Goal: Information Seeking & Learning: Learn about a topic

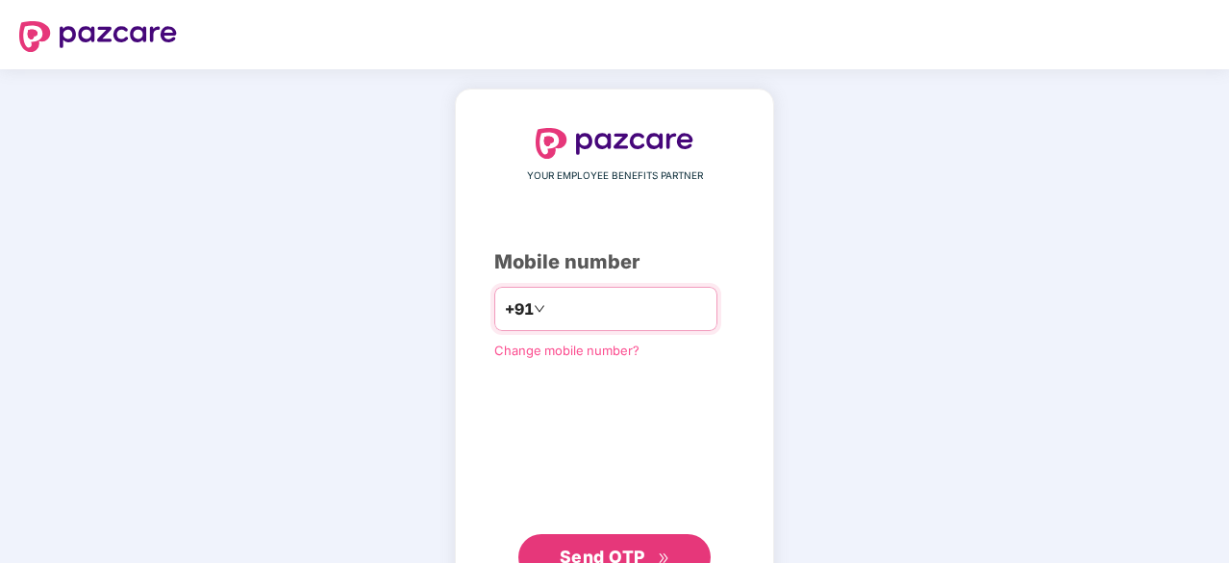
click at [563, 303] on input "number" at bounding box center [628, 308] width 158 height 31
type input "**********"
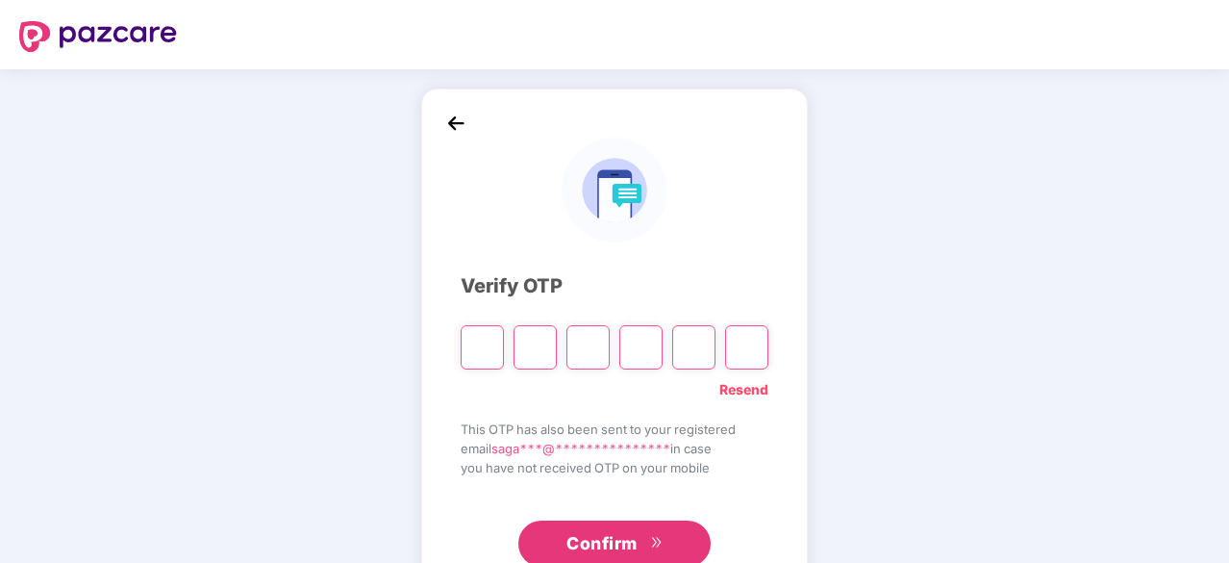
type input "*"
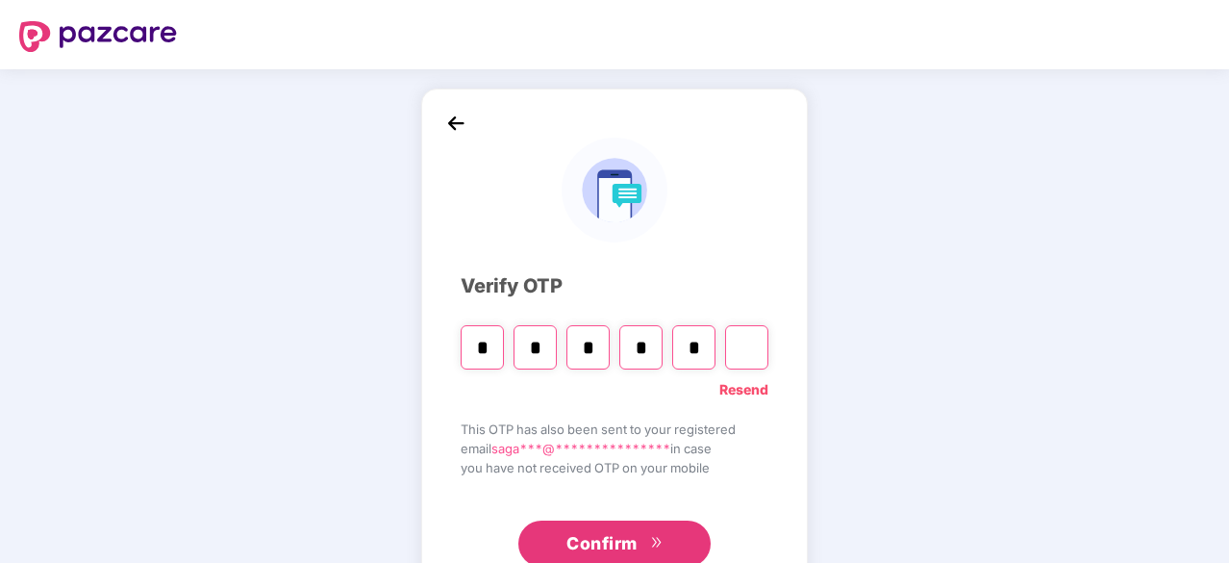
type input "*"
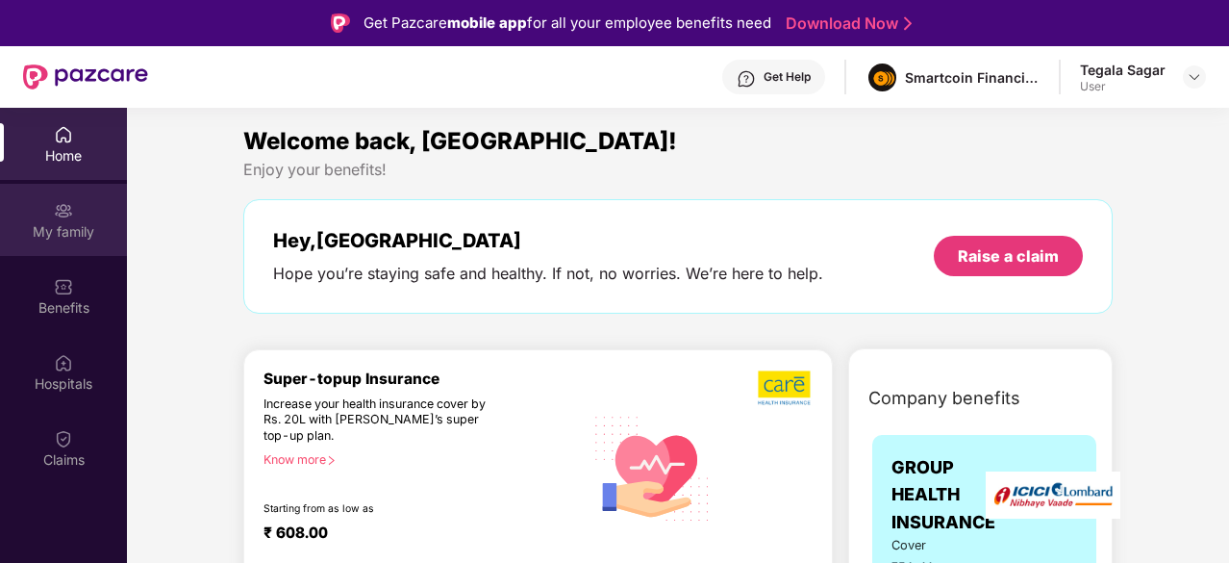
click at [54, 215] on img at bounding box center [63, 210] width 19 height 19
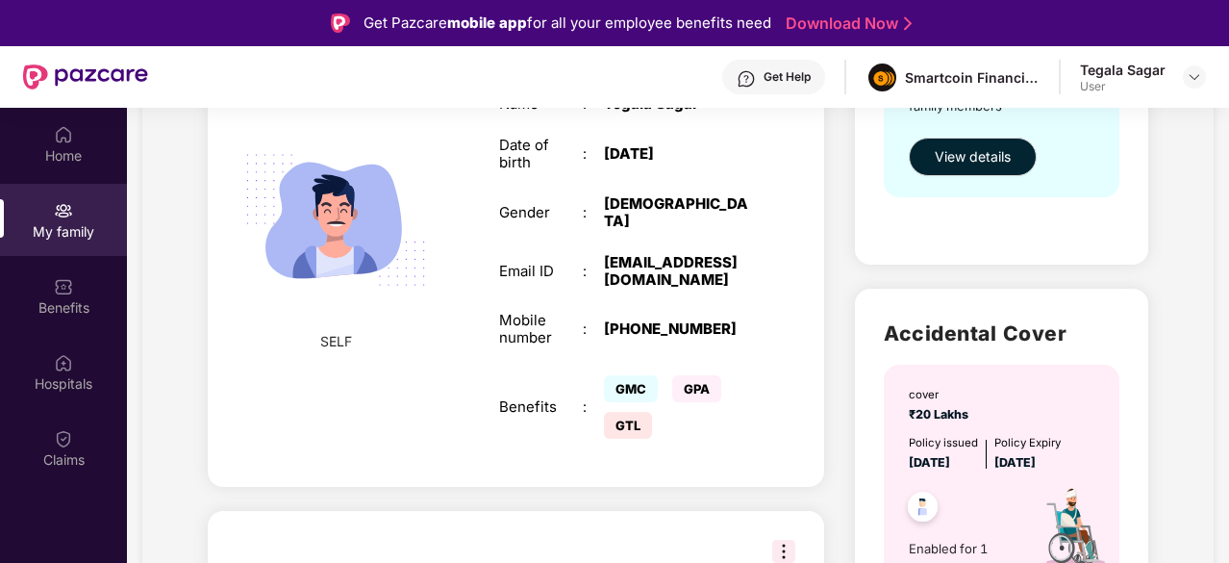
scroll to position [462, 0]
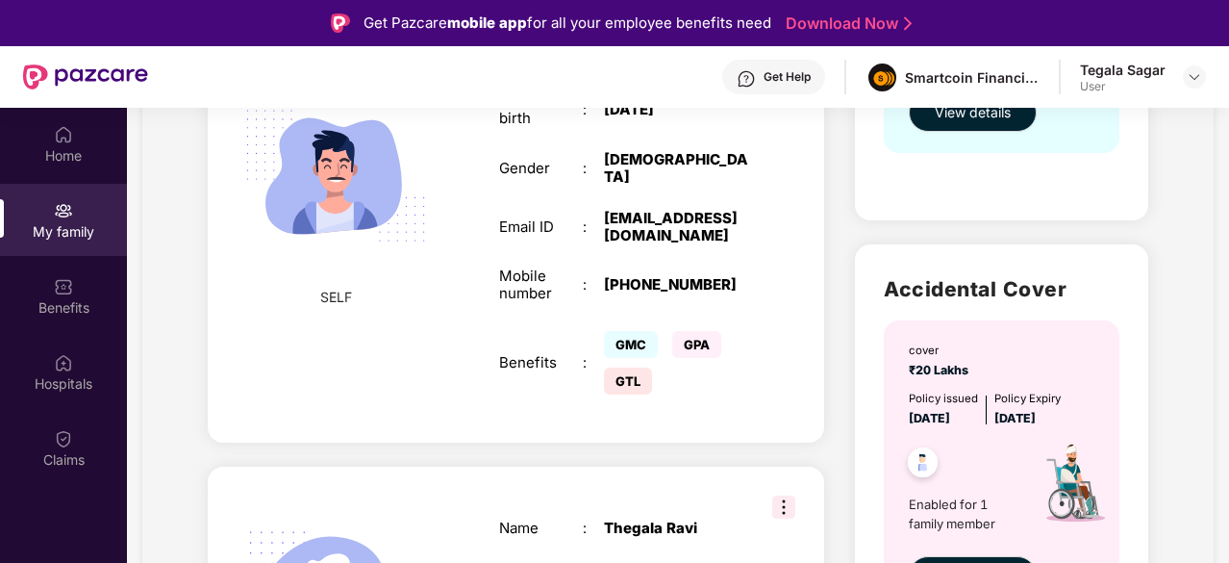
click at [411, 284] on div "SELF Employee ID : SM148 Name : [PERSON_NAME] Date of birth : [DEMOGRAPHIC_DATA…" at bounding box center [516, 196] width 616 height 492
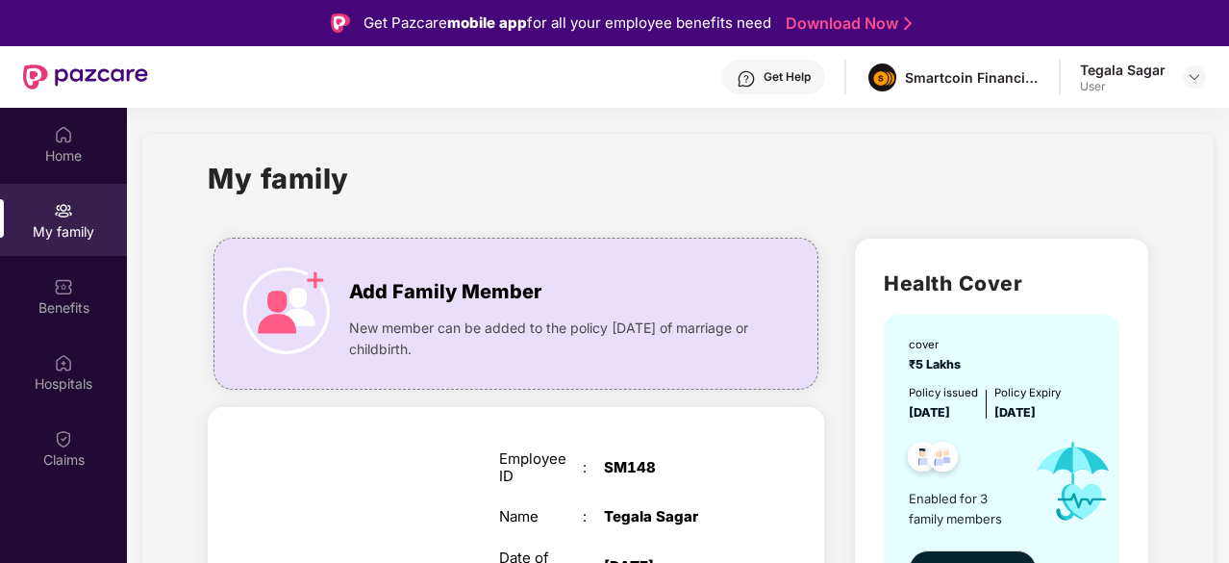
scroll to position [0, 0]
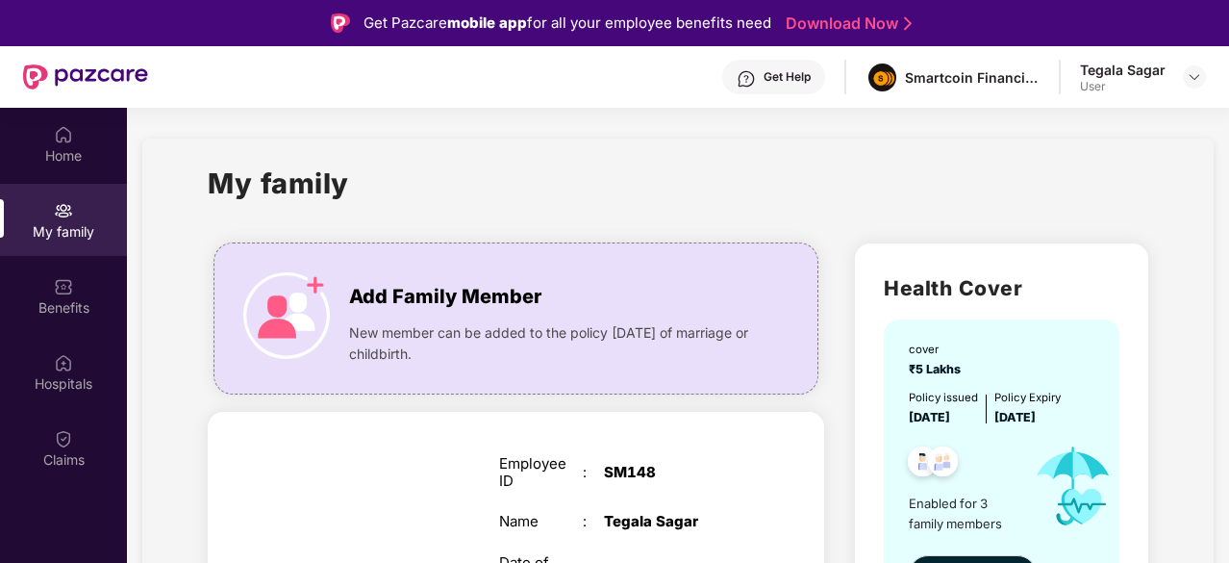
click at [1166, 82] on div "Tegala Sagar User" at bounding box center [1143, 78] width 126 height 34
click at [1190, 74] on img at bounding box center [1194, 76] width 15 height 15
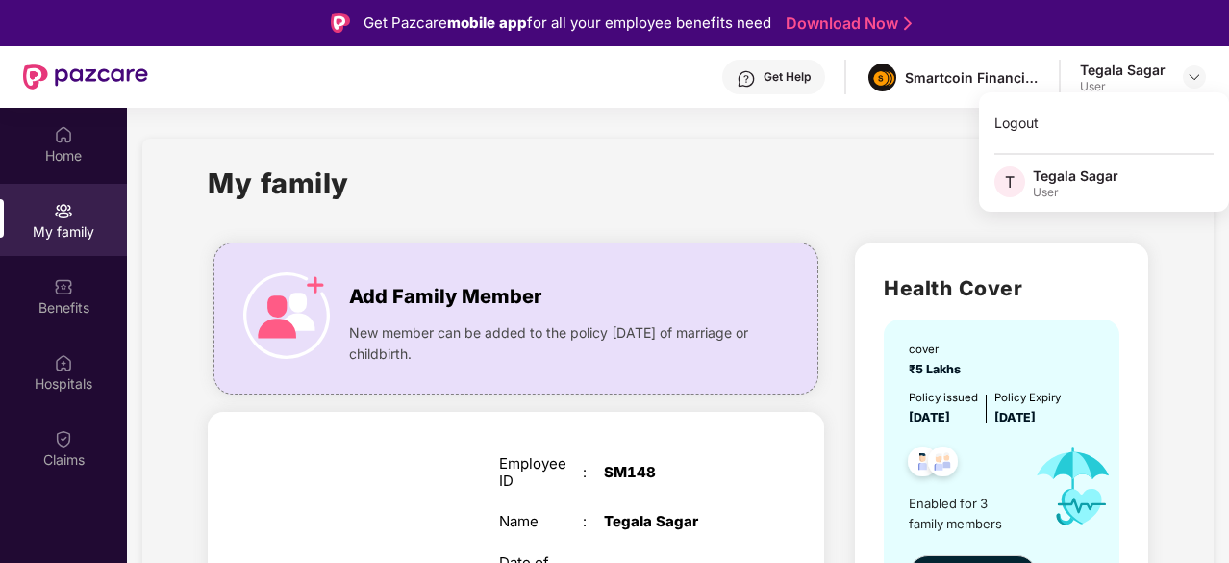
click at [830, 166] on div "My family" at bounding box center [677, 195] width 939 height 66
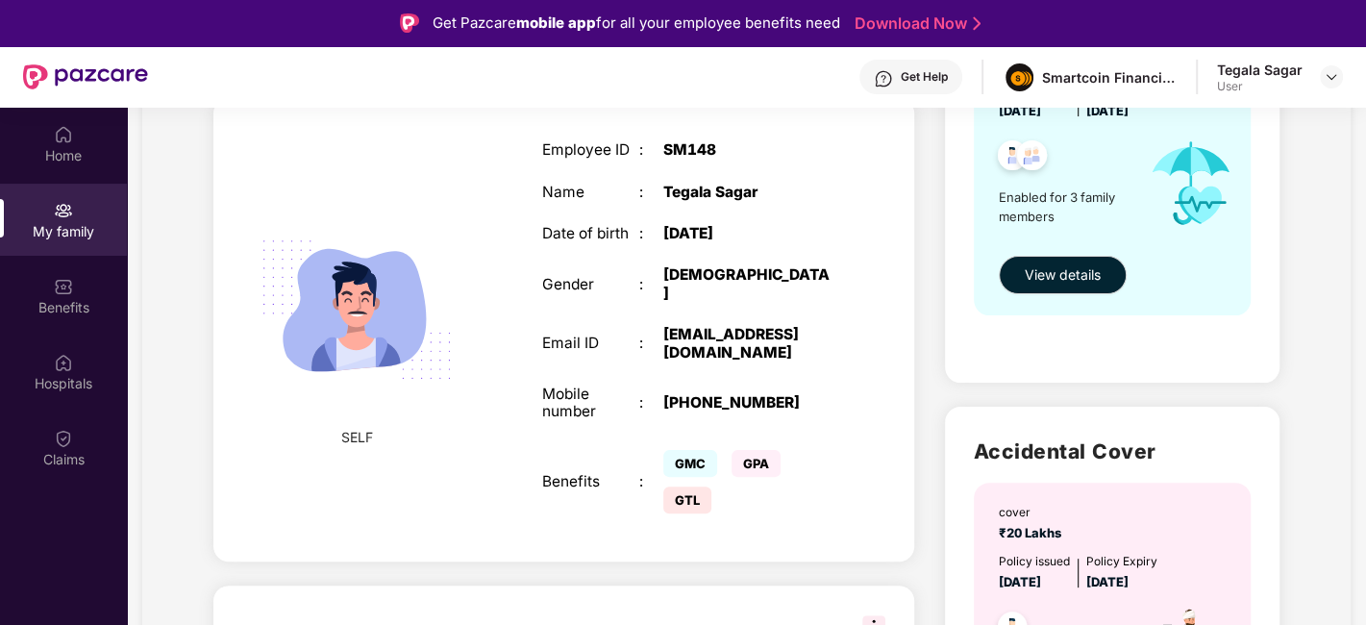
scroll to position [308, 0]
drag, startPoint x: 1046, startPoint y: 7, endPoint x: 860, endPoint y: 358, distance: 397.5
click at [860, 358] on div "SELF Employee ID : SM148 Name : [PERSON_NAME] Date of birth : [DEMOGRAPHIC_DATA…" at bounding box center [563, 329] width 700 height 463
click at [1228, 122] on section "My family Add Family Member New member can be added to the policy [DATE] of mar…" at bounding box center [747, 601] width 1240 height 1603
click at [1228, 188] on div "My family Add Family Member New member can be added to the policy [DATE] of mar…" at bounding box center [746, 601] width 1209 height 1541
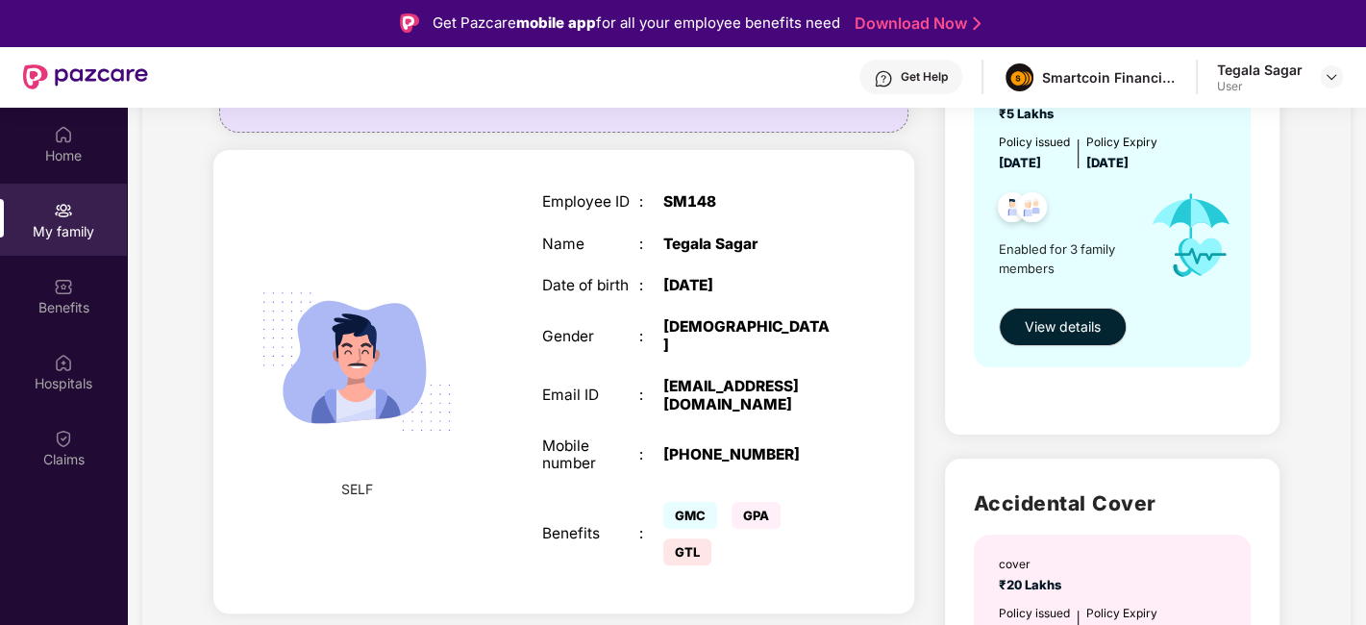
scroll to position [213, 0]
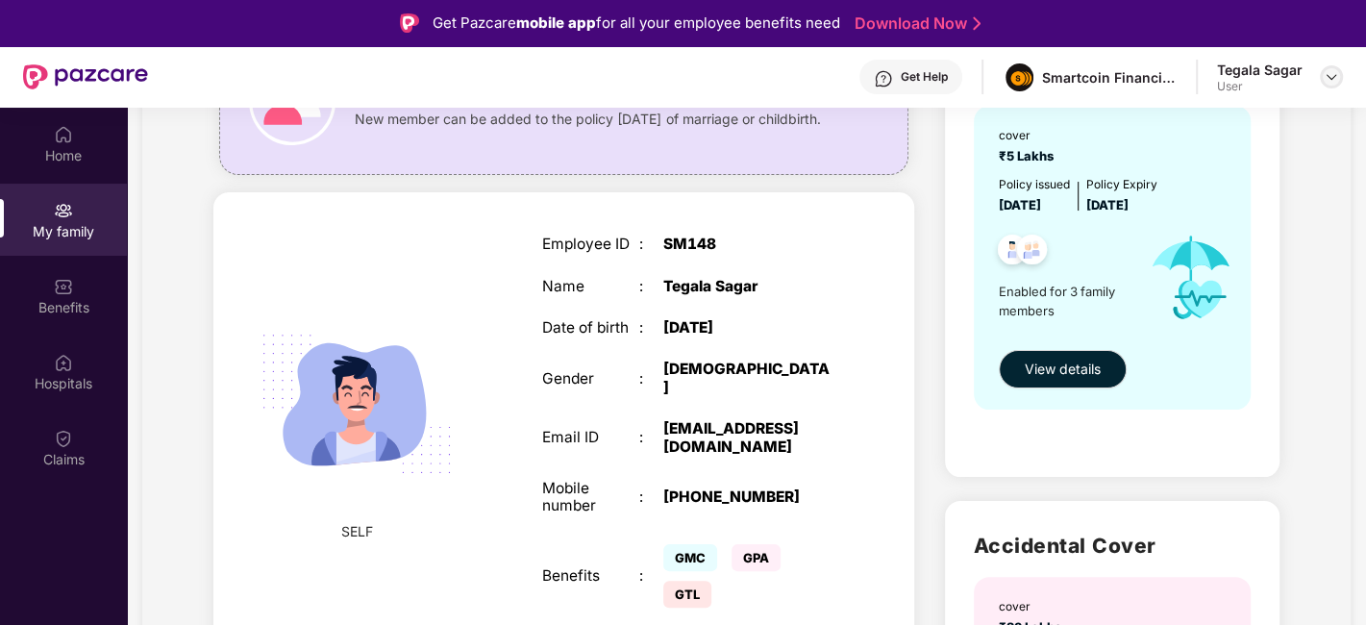
click at [1228, 77] on img at bounding box center [1331, 76] width 15 height 15
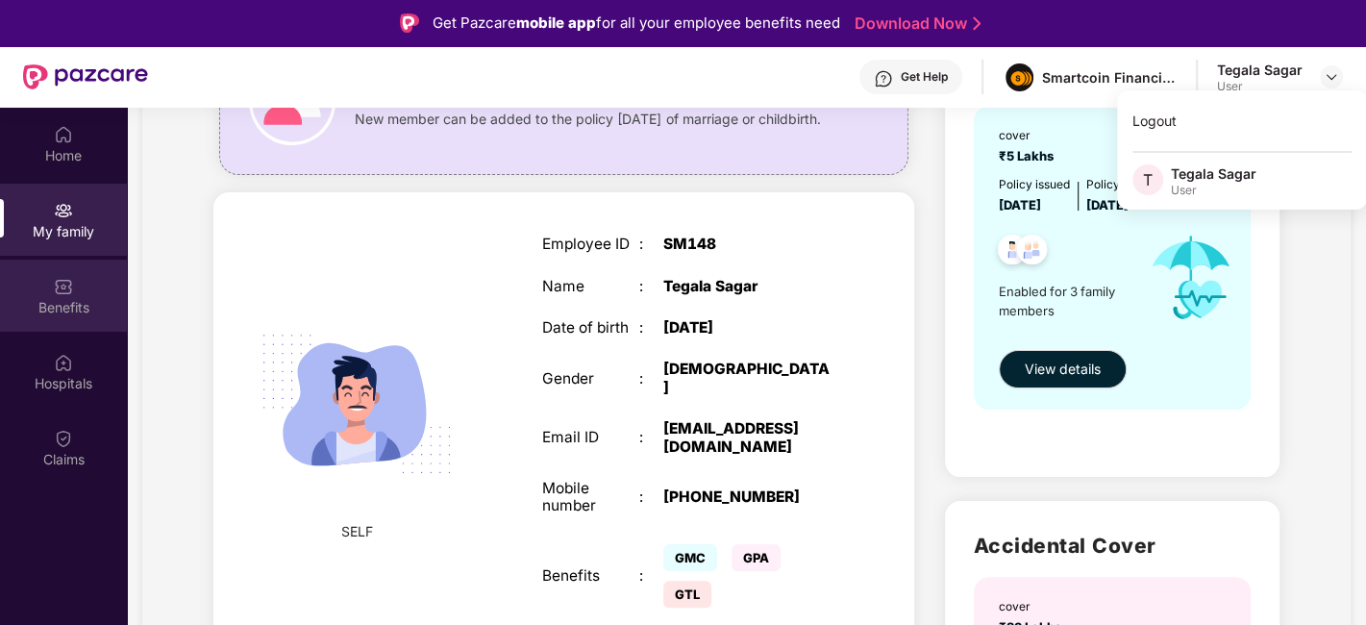
click at [63, 283] on img at bounding box center [63, 286] width 19 height 19
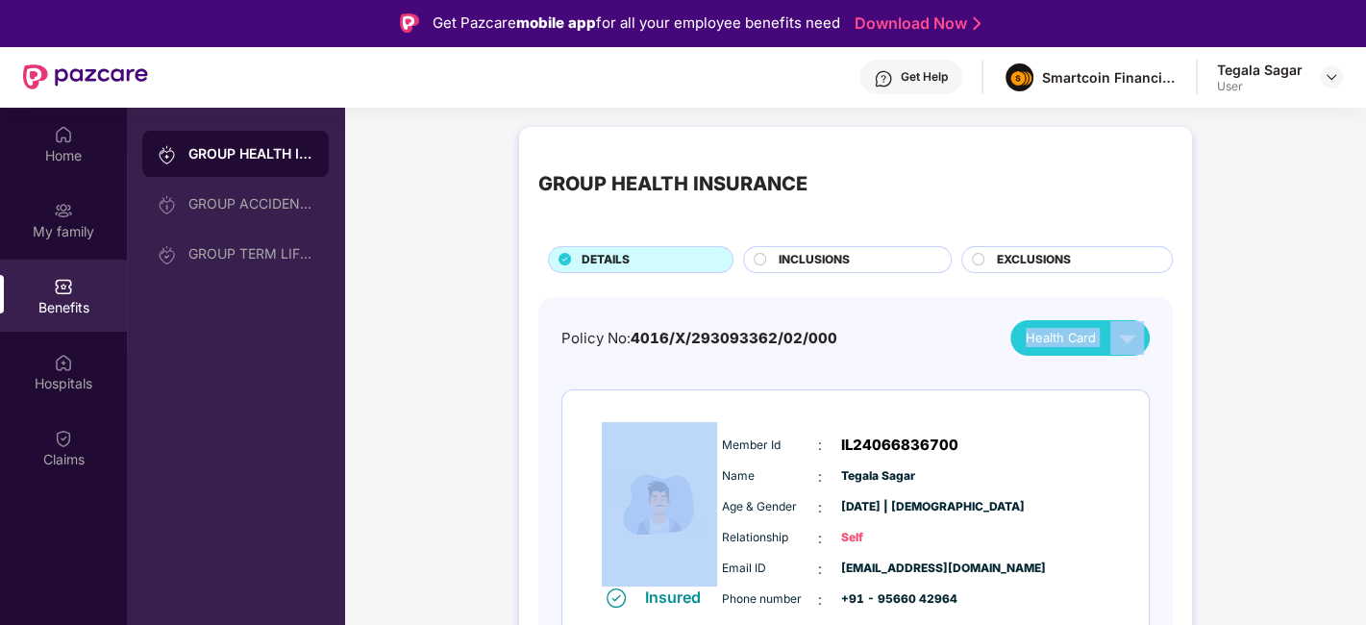
drag, startPoint x: 885, startPoint y: 334, endPoint x: 442, endPoint y: 357, distance: 442.9
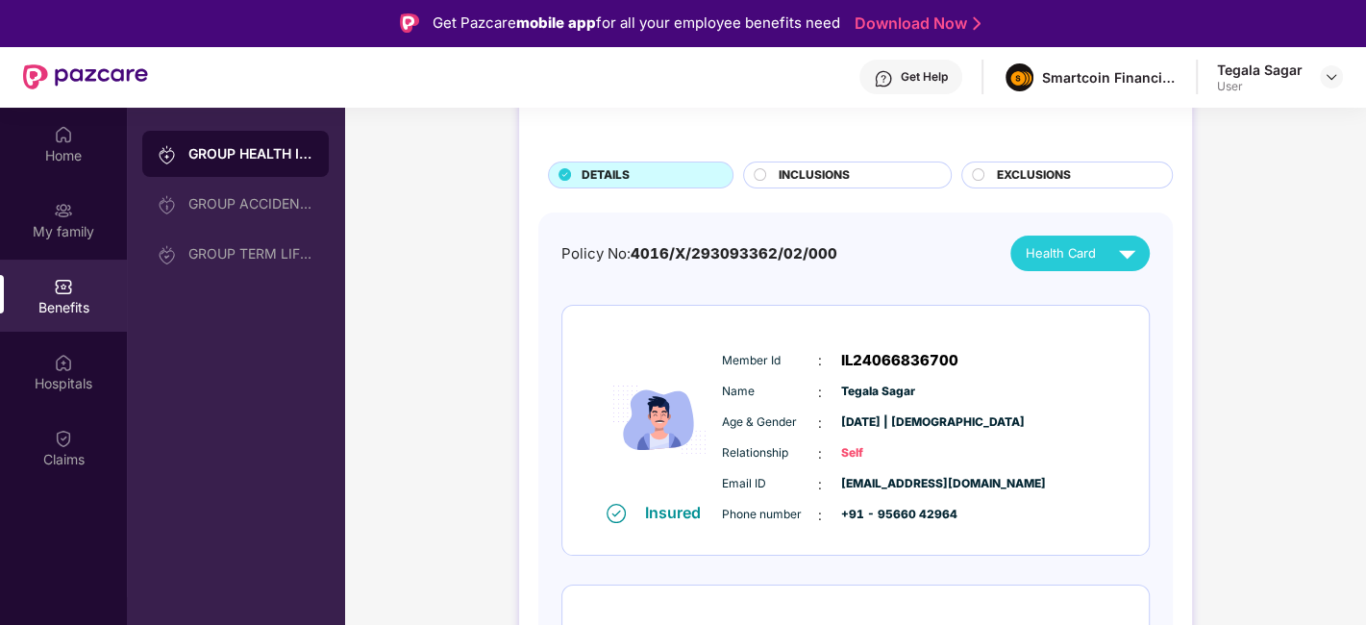
scroll to position [128, 0]
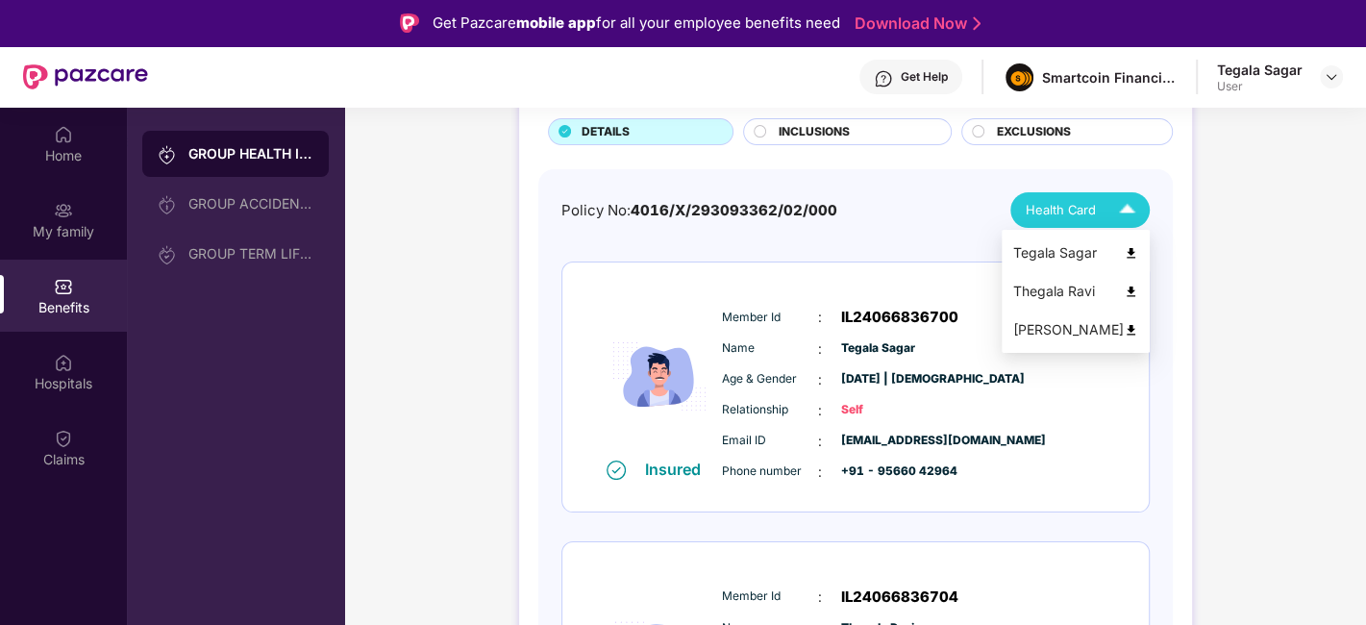
click at [1083, 200] on span "Health Card" at bounding box center [1061, 209] width 70 height 19
click at [1081, 203] on span "Health Card" at bounding box center [1061, 209] width 70 height 19
click at [1135, 246] on img at bounding box center [1131, 253] width 14 height 14
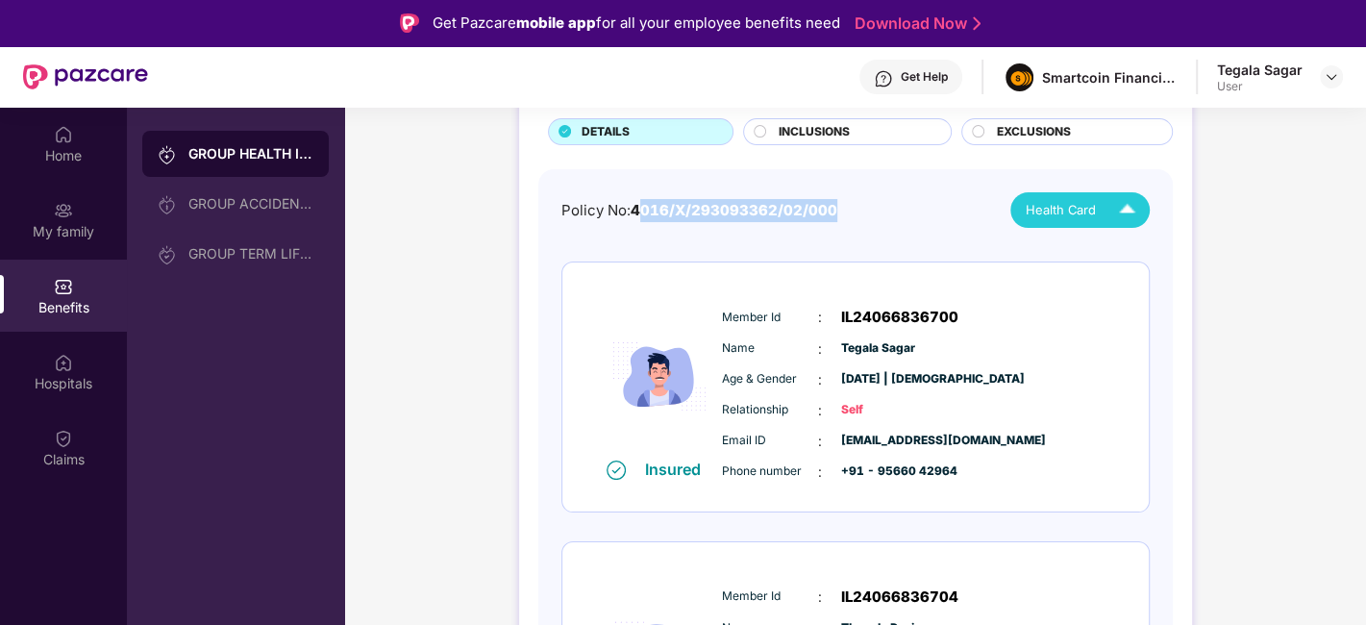
drag, startPoint x: 880, startPoint y: 207, endPoint x: 635, endPoint y: 189, distance: 245.8
copy span "4016/X/293093362/02/000"
click at [448, 380] on div "GROUP HEALTH INSURANCE DETAILS INCLUSIONS EXCLUSIONS Policy No: 4016/X/29309336…" at bounding box center [855, 589] width 1022 height 1201
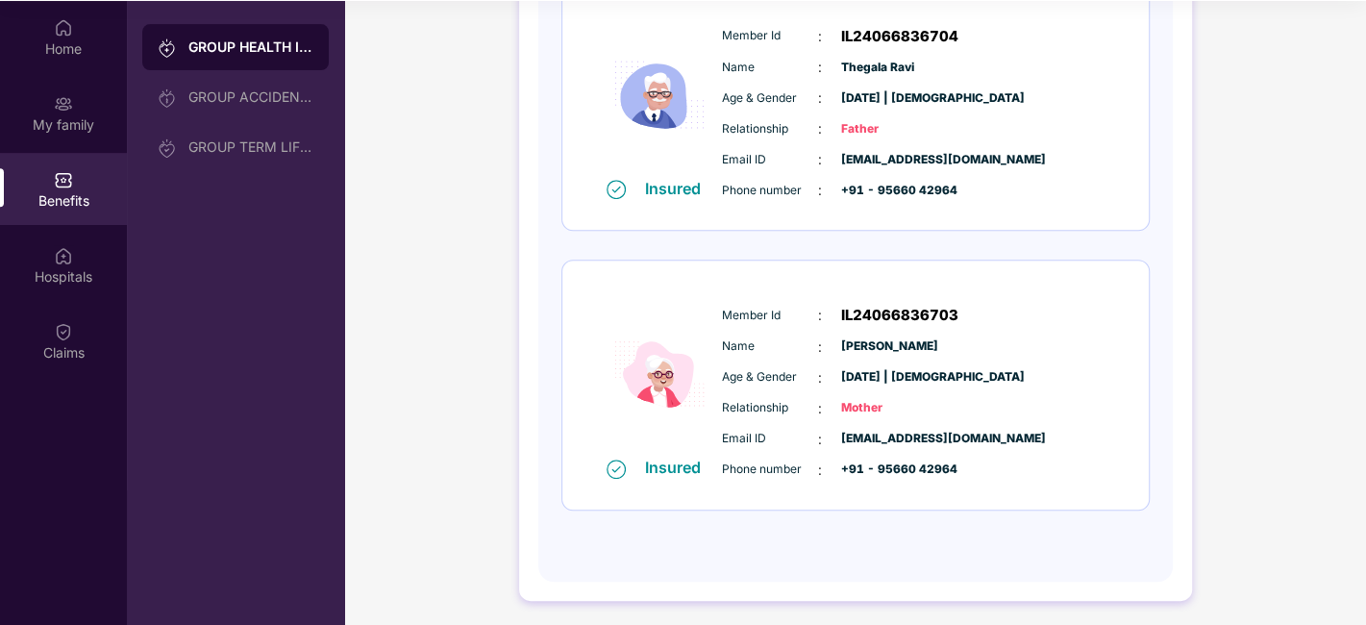
scroll to position [0, 0]
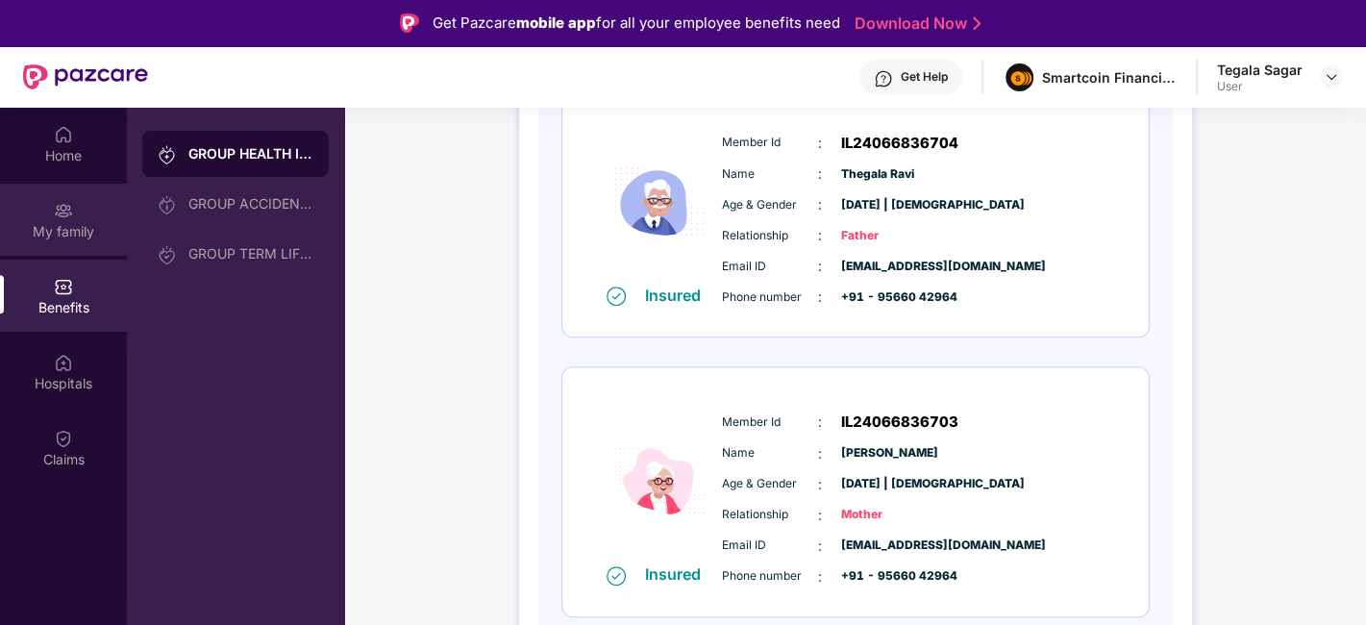
click at [87, 211] on div "My family" at bounding box center [63, 220] width 127 height 72
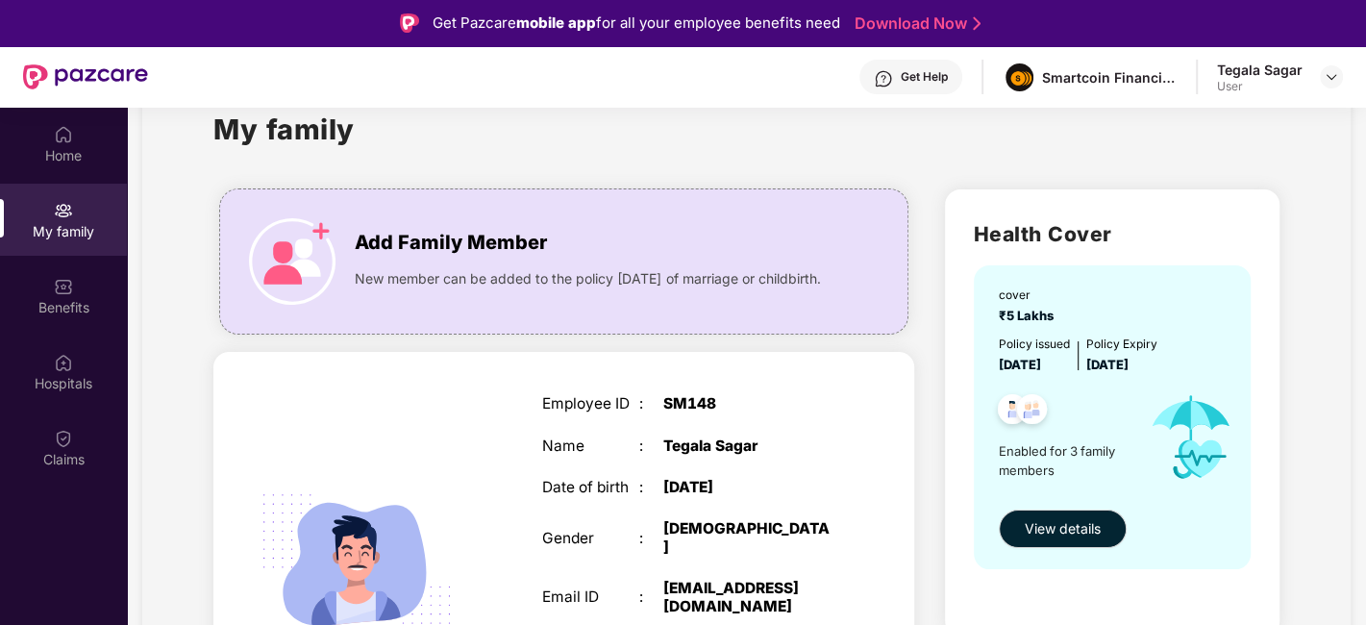
scroll to position [42, 0]
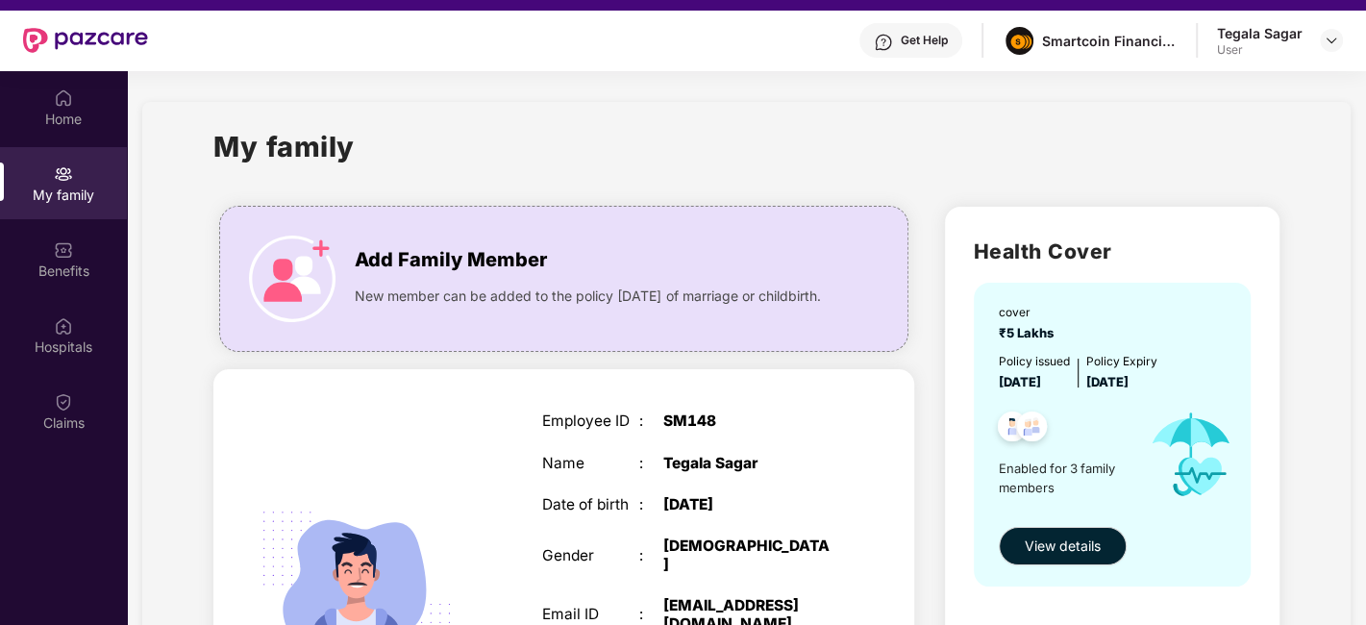
scroll to position [0, 0]
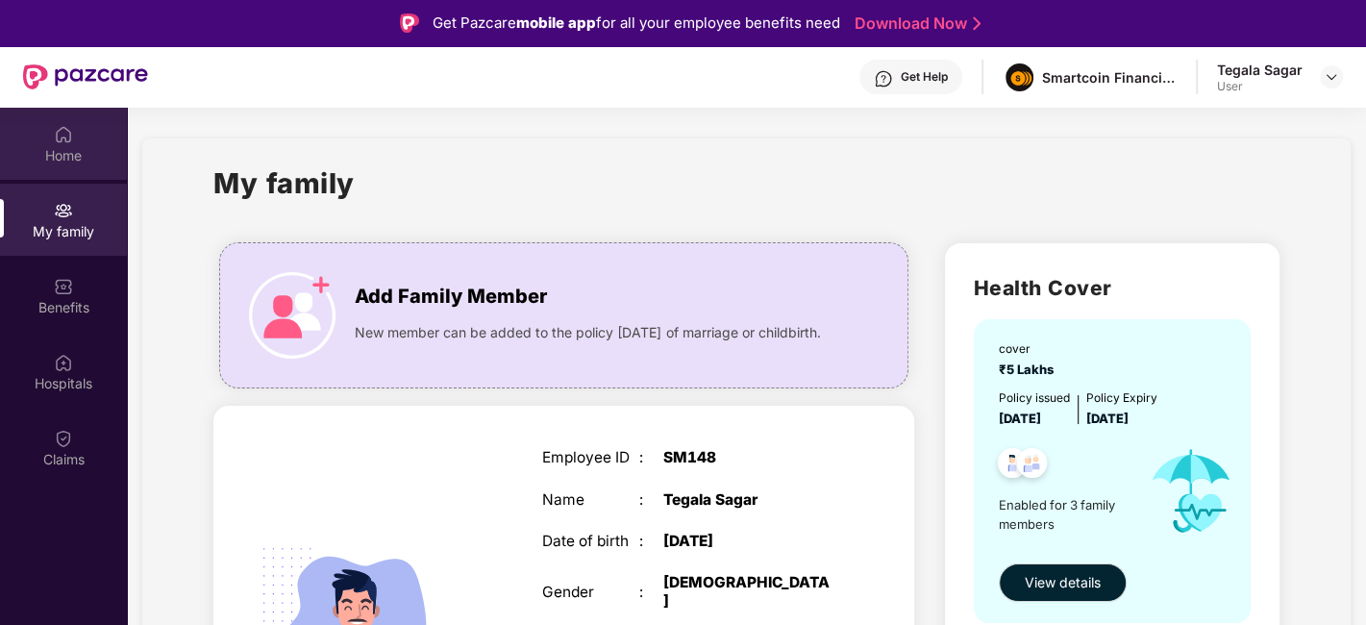
click at [98, 149] on div "Home" at bounding box center [63, 155] width 127 height 19
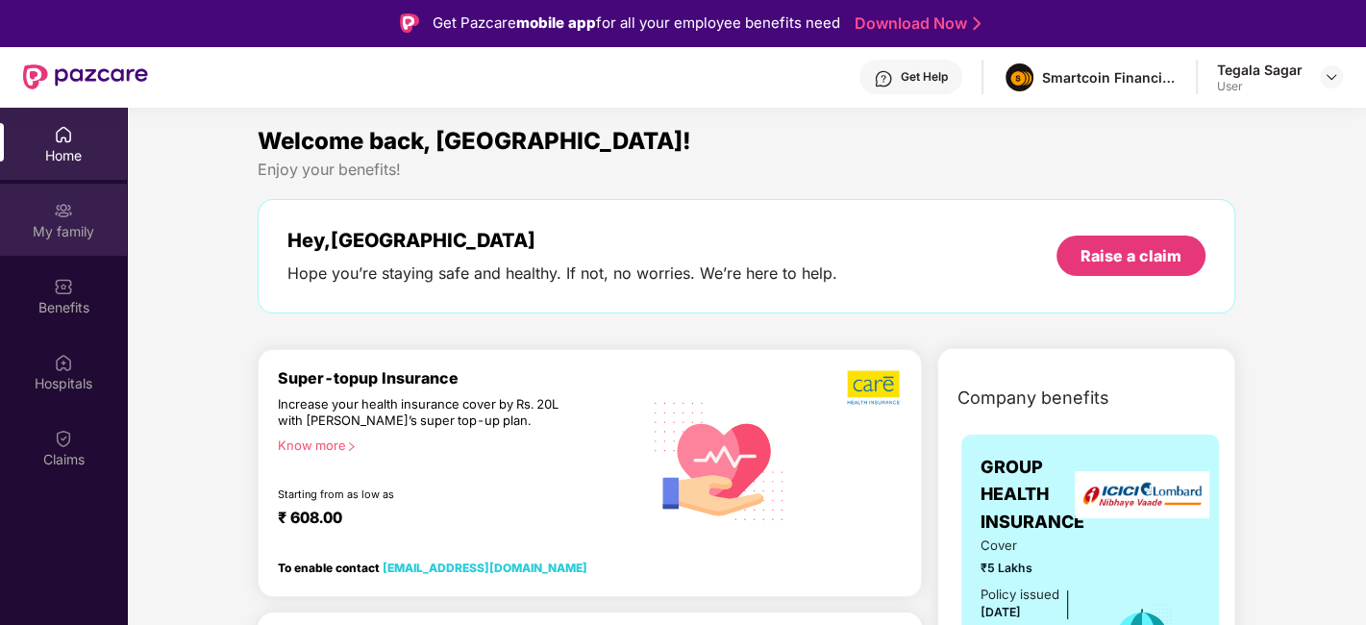
click at [36, 198] on div "My family" at bounding box center [63, 220] width 127 height 72
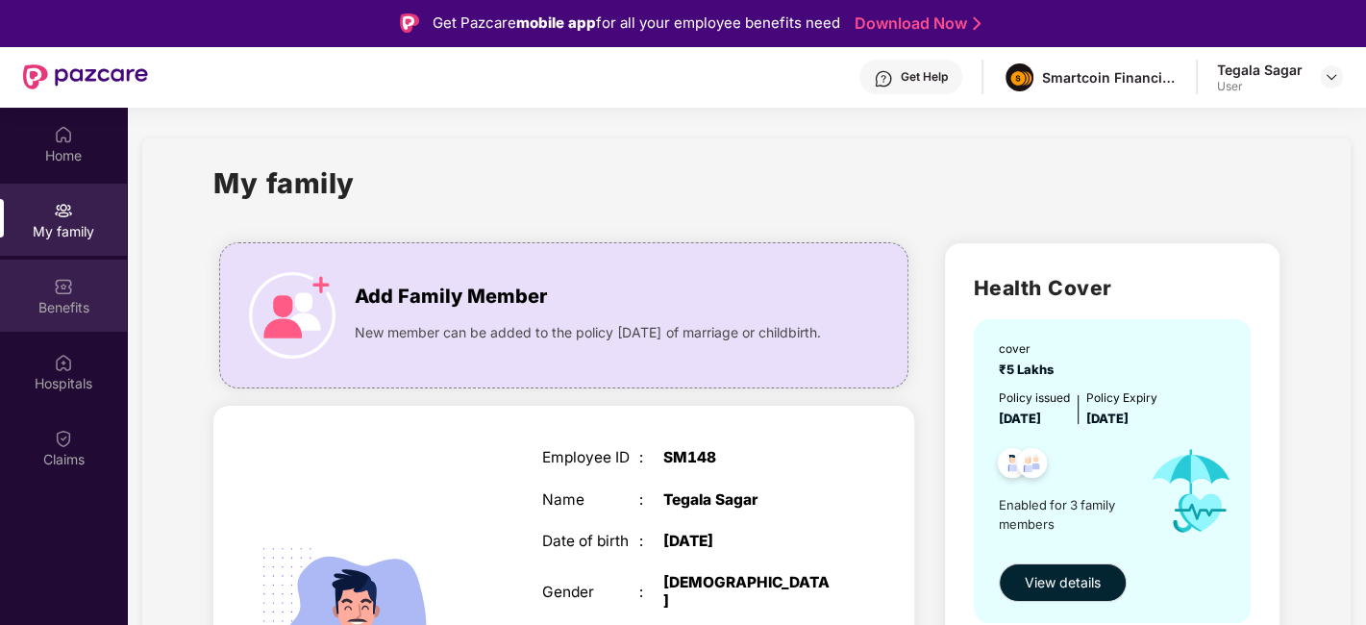
click at [49, 269] on div "Benefits" at bounding box center [63, 296] width 127 height 72
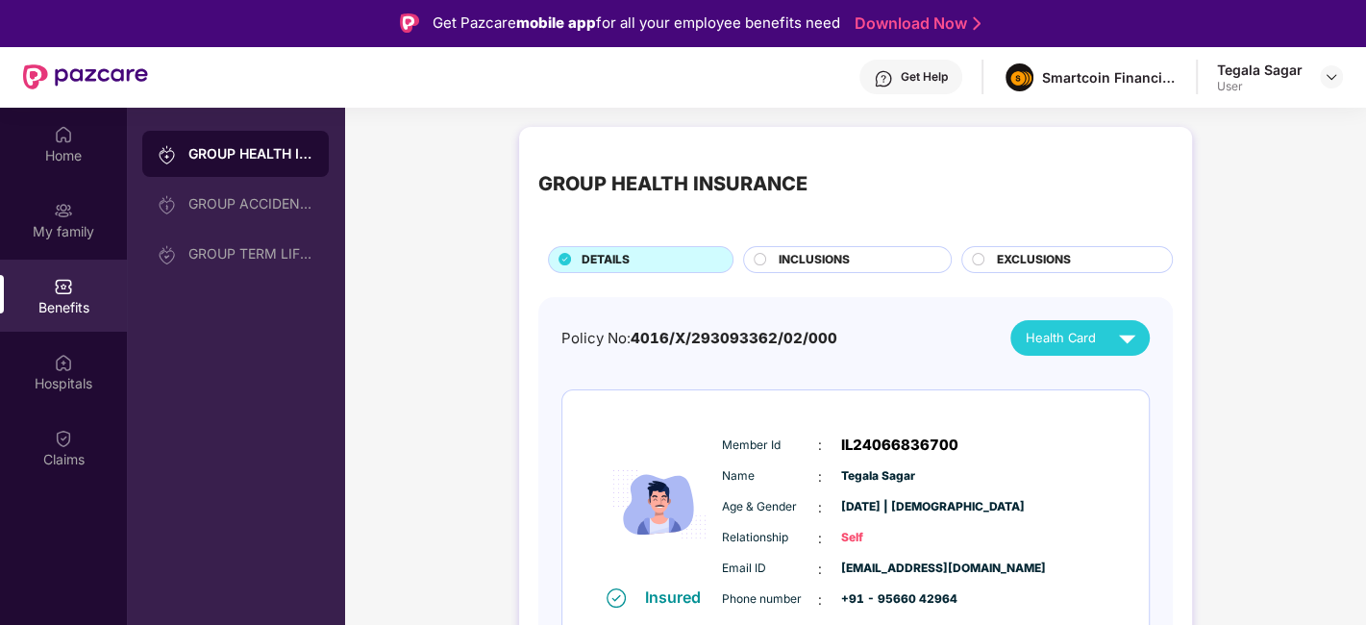
click at [221, 202] on div "GROUP ACCIDENTAL INSURANCE" at bounding box center [250, 203] width 125 height 15
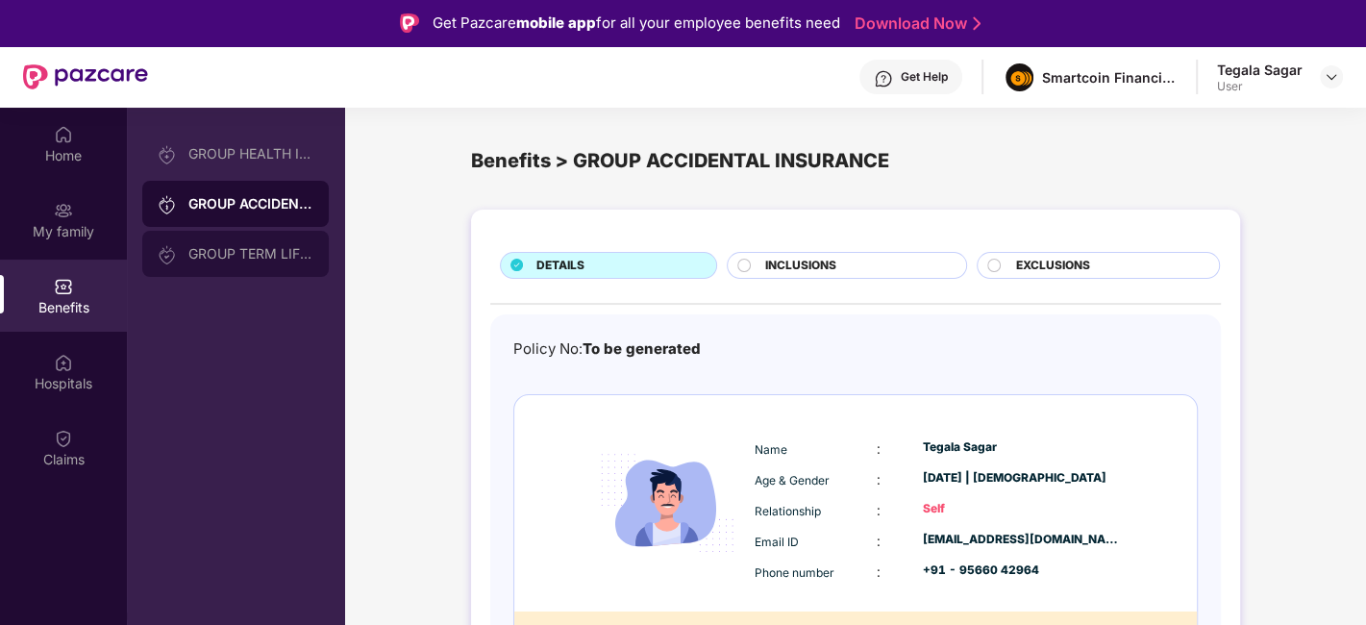
click at [258, 262] on div "GROUP TERM LIFE INSURANCE" at bounding box center [235, 254] width 187 height 46
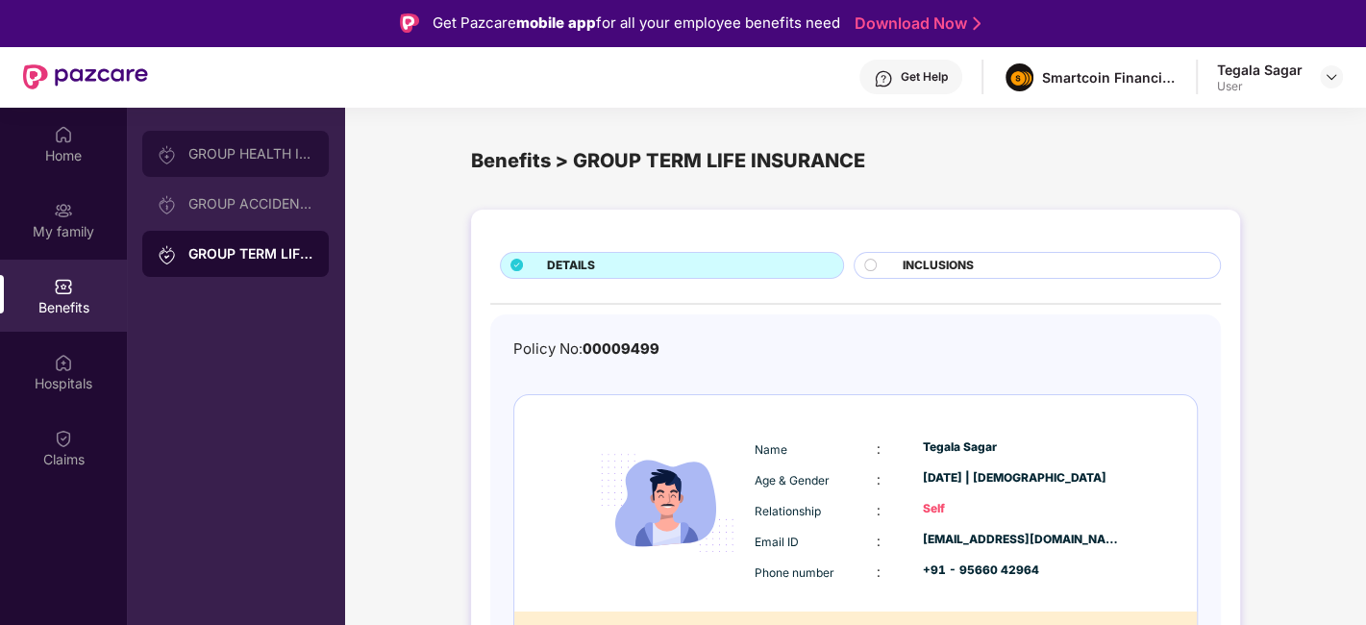
click at [239, 174] on div "GROUP HEALTH INSURANCE" at bounding box center [235, 154] width 187 height 46
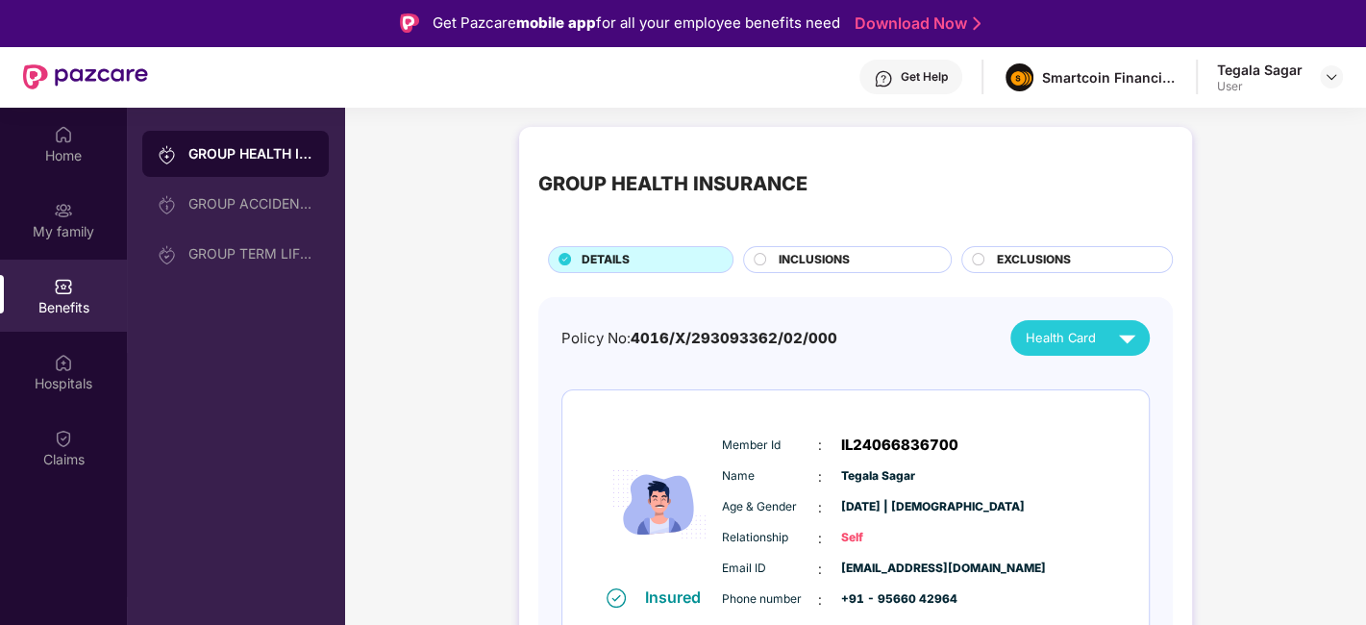
click at [1228, 72] on img at bounding box center [1331, 76] width 15 height 15
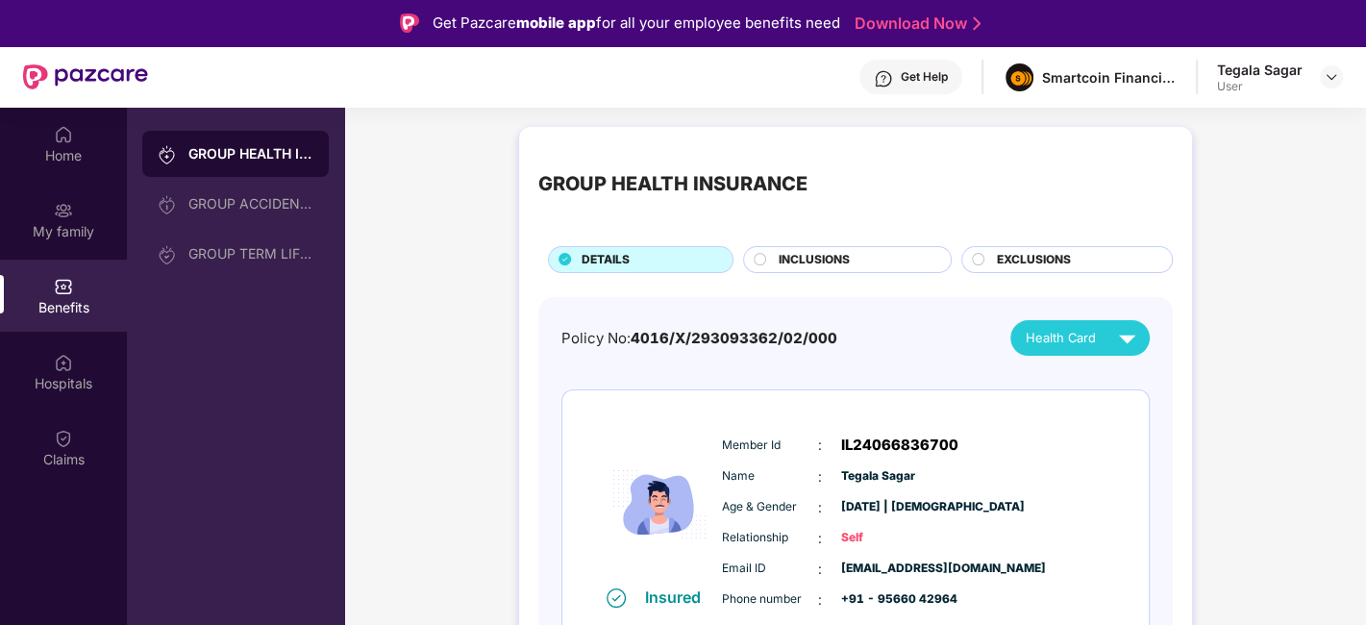
click at [107, 78] on img at bounding box center [85, 76] width 125 height 25
click at [1228, 81] on img at bounding box center [1331, 76] width 15 height 15
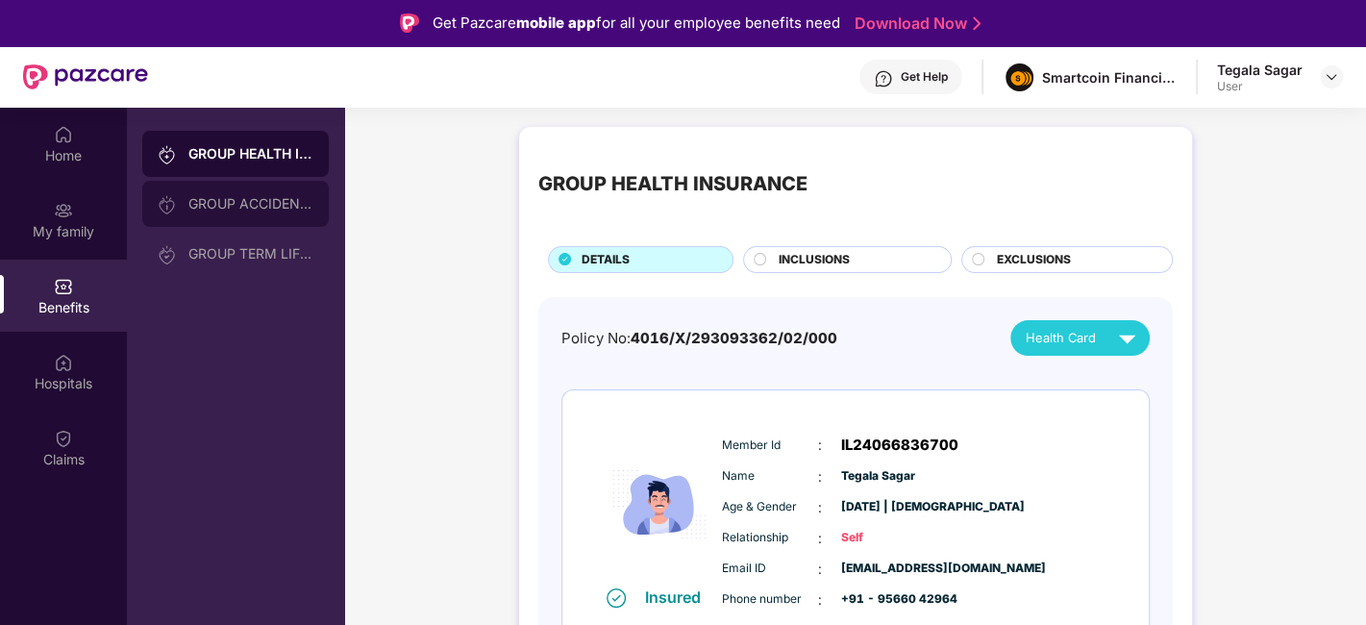
click at [231, 208] on div "GROUP ACCIDENTAL INSURANCE" at bounding box center [250, 203] width 125 height 15
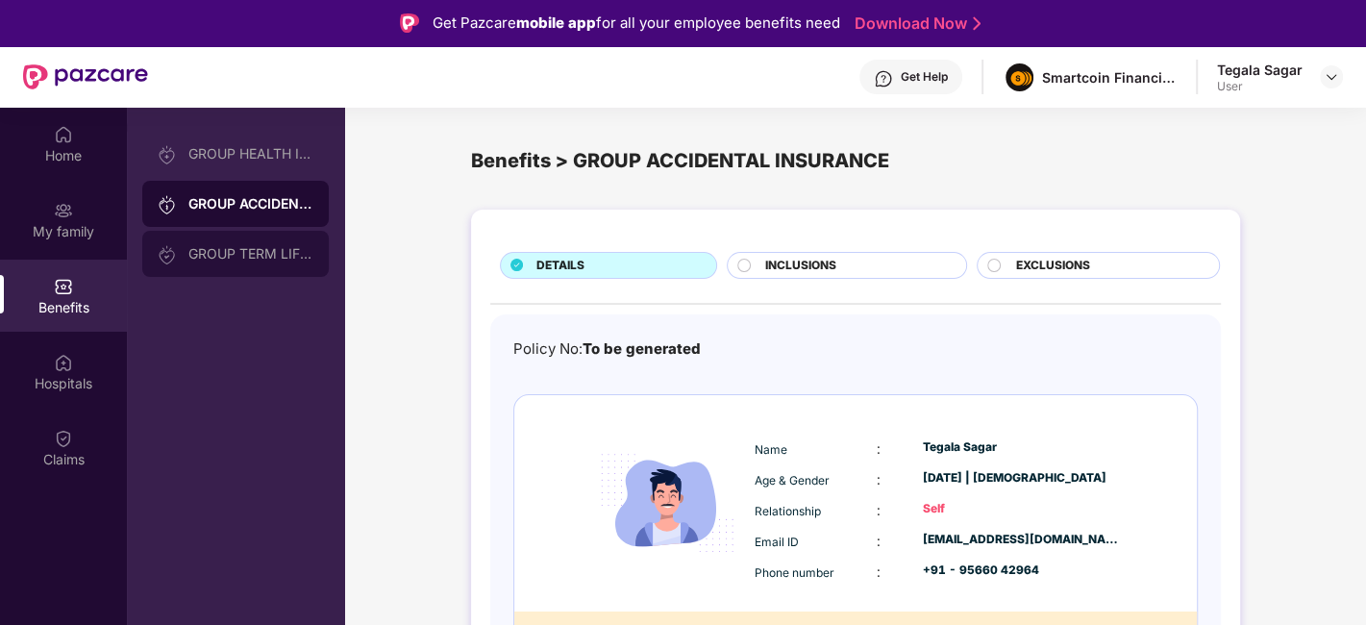
click at [206, 264] on div "GROUP TERM LIFE INSURANCE" at bounding box center [235, 254] width 187 height 46
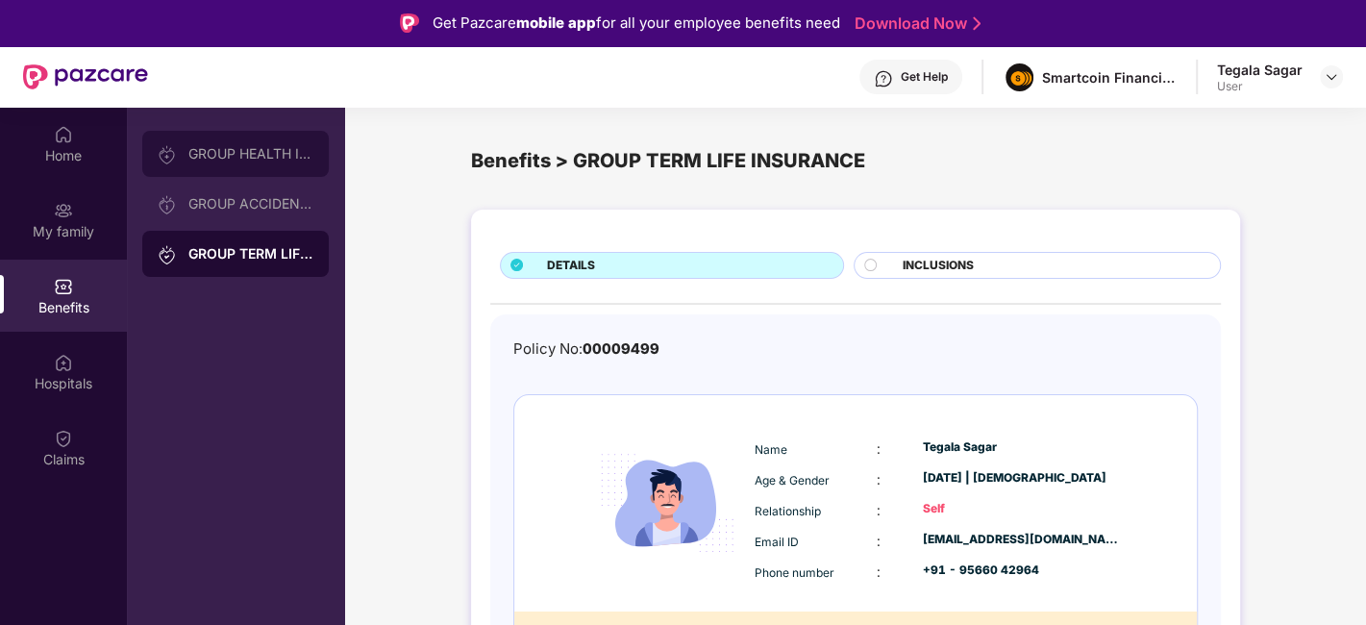
click at [205, 161] on div "GROUP HEALTH INSURANCE" at bounding box center [250, 153] width 125 height 15
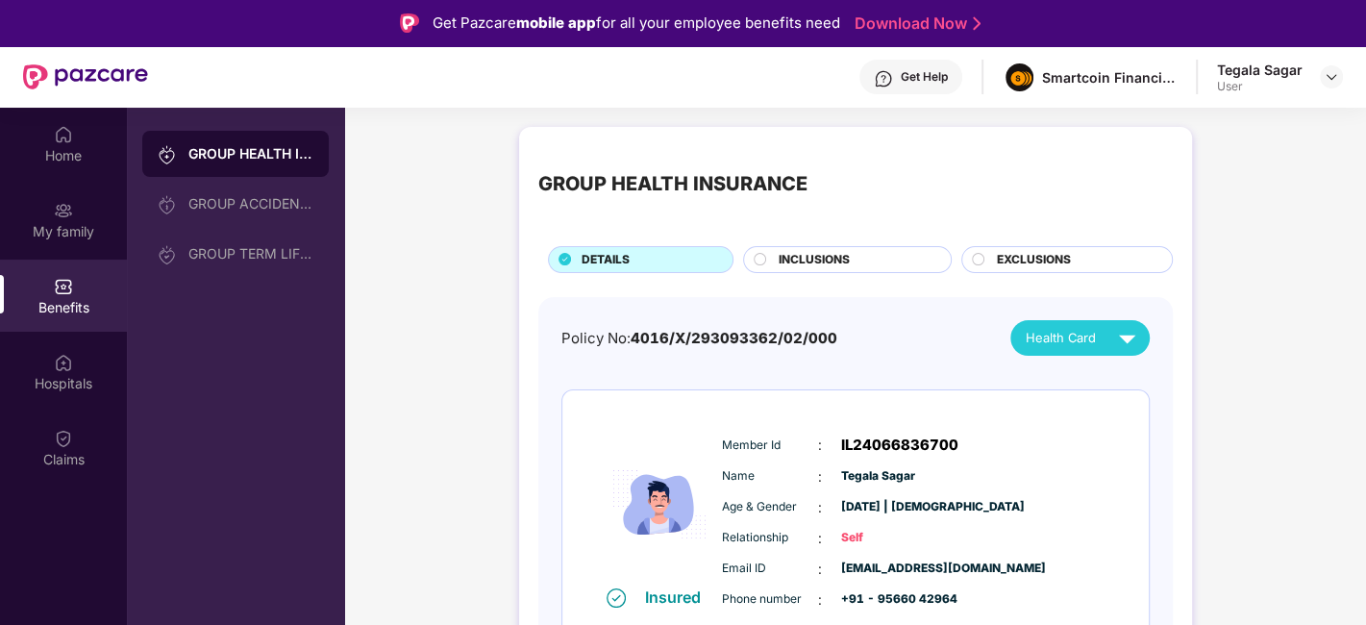
click at [783, 261] on span "INCLUSIONS" at bounding box center [814, 260] width 71 height 18
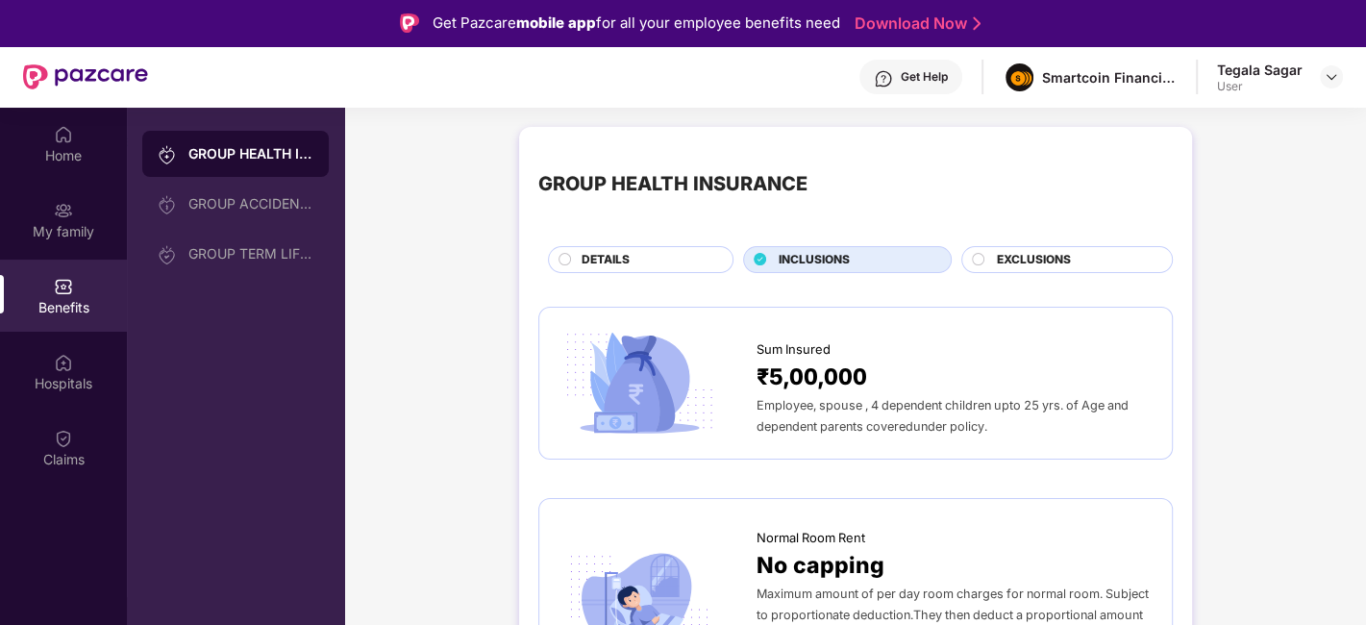
click at [978, 259] on circle at bounding box center [978, 259] width 13 height 13
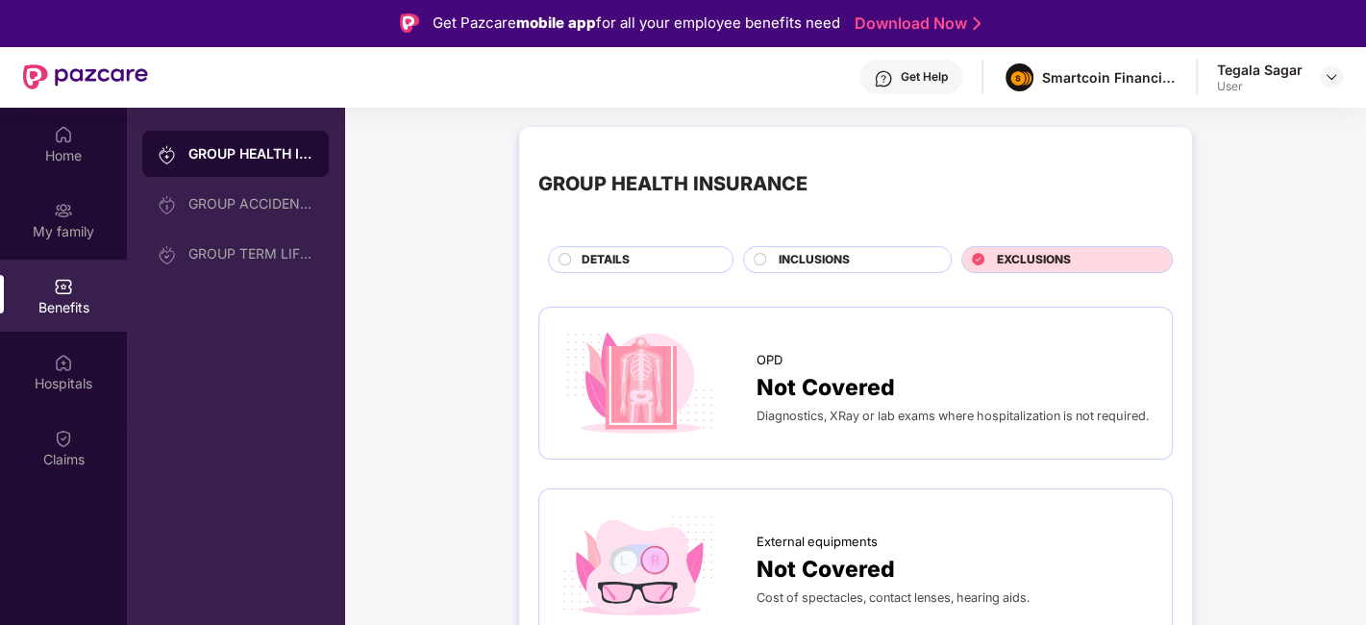
click at [639, 252] on div "DETAILS" at bounding box center [647, 261] width 151 height 21
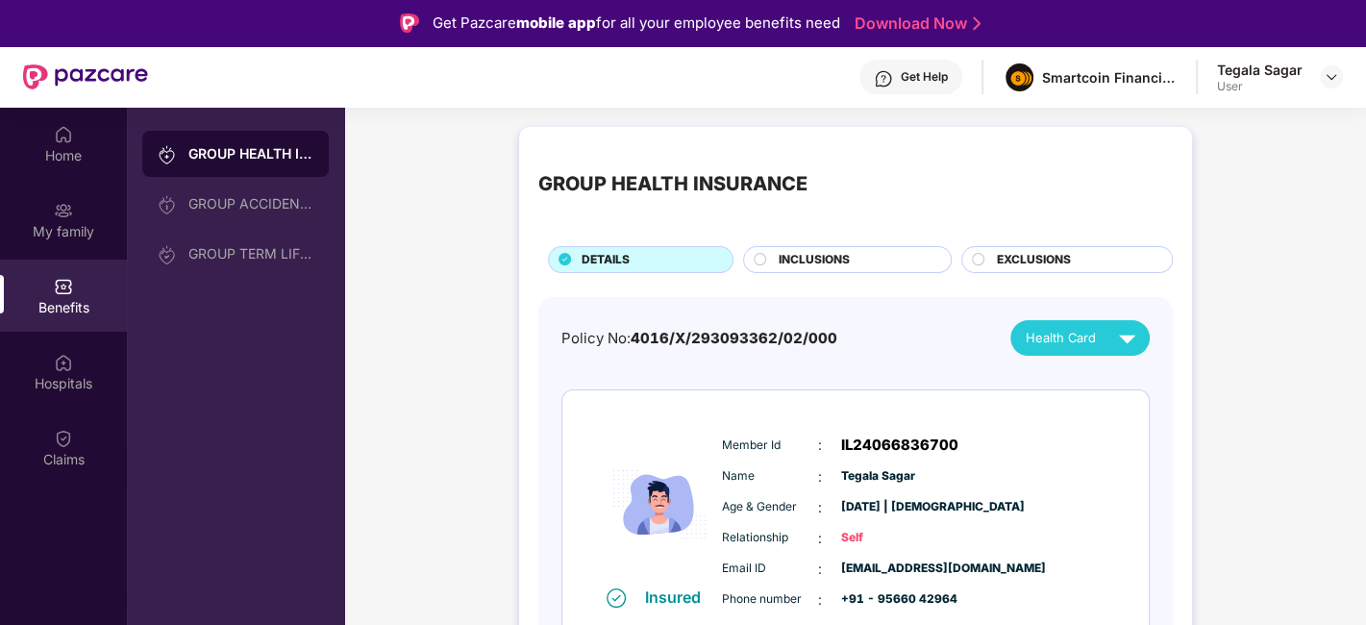
click at [789, 252] on span "INCLUSIONS" at bounding box center [814, 260] width 71 height 18
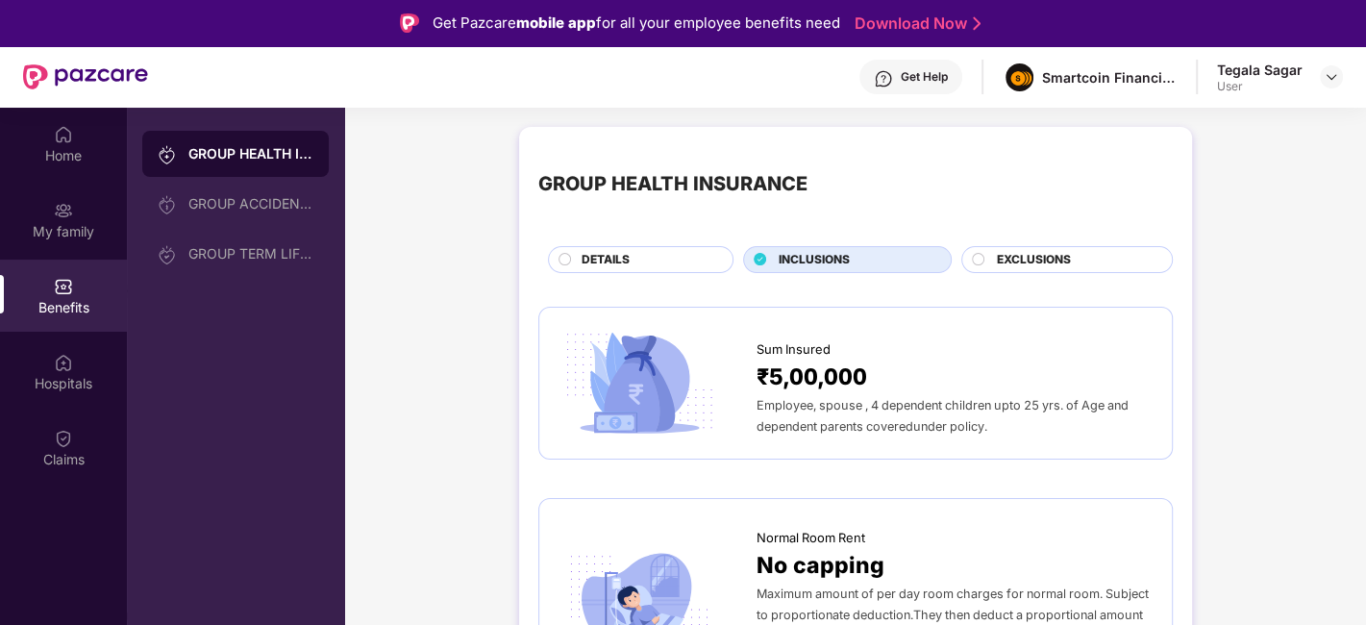
click at [227, 199] on div "GROUP ACCIDENTAL INSURANCE" at bounding box center [250, 203] width 125 height 15
